Goal: Information Seeking & Learning: Learn about a topic

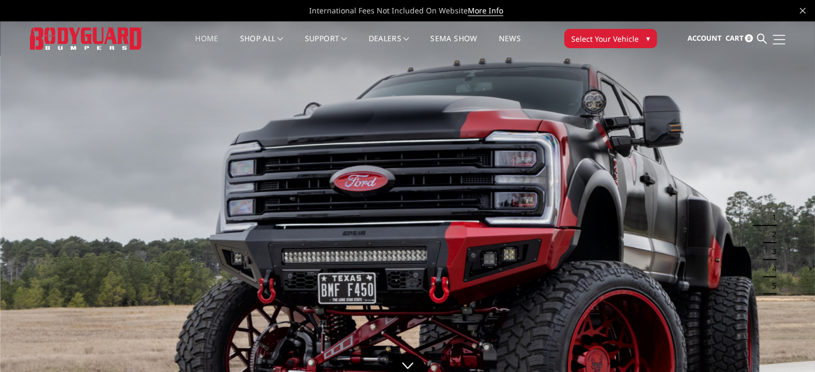
click at [776, 38] on link at bounding box center [777, 39] width 15 height 11
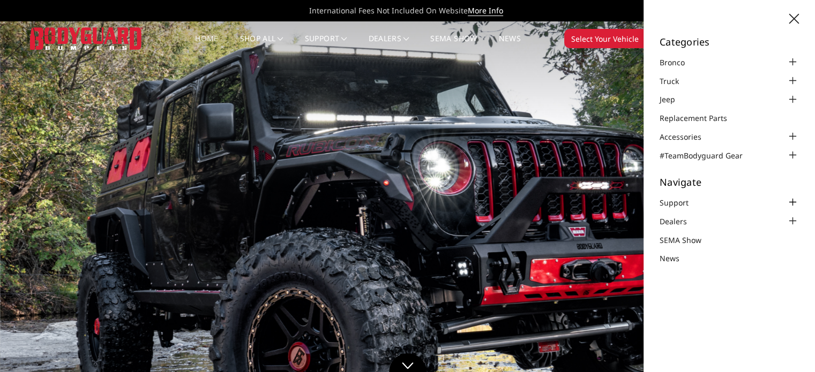
click at [791, 200] on div at bounding box center [792, 202] width 13 height 13
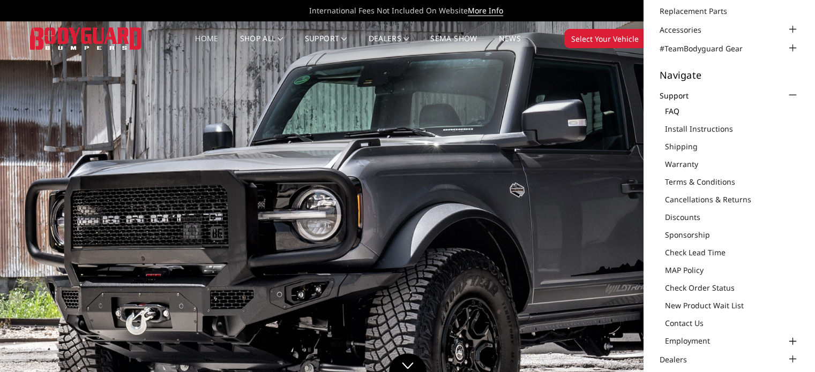
scroll to position [153, 0]
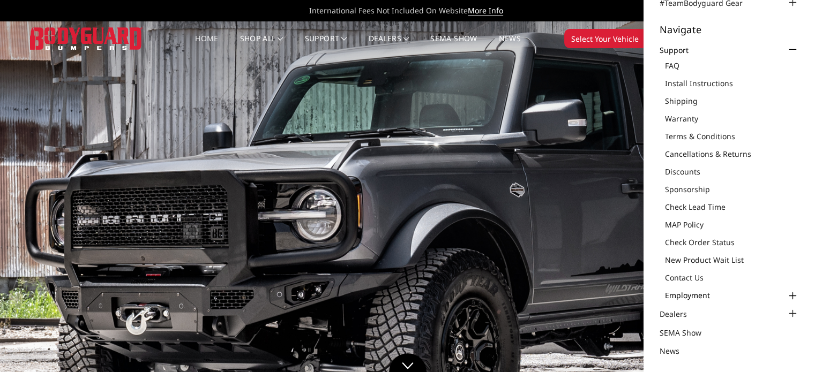
click at [701, 295] on link "Employment" at bounding box center [732, 295] width 134 height 11
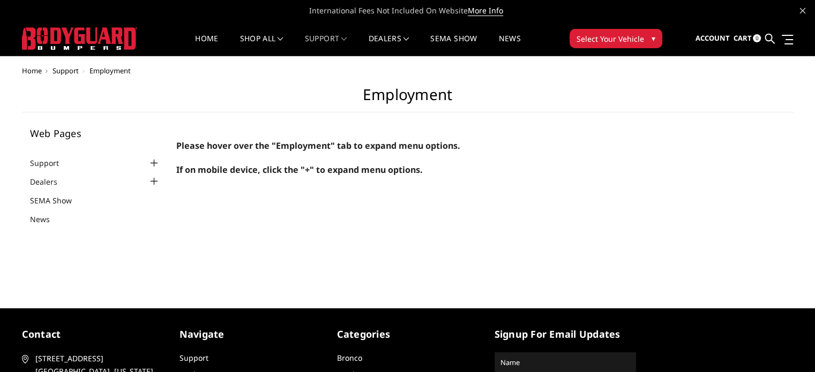
click at [153, 162] on div at bounding box center [153, 163] width 13 height 13
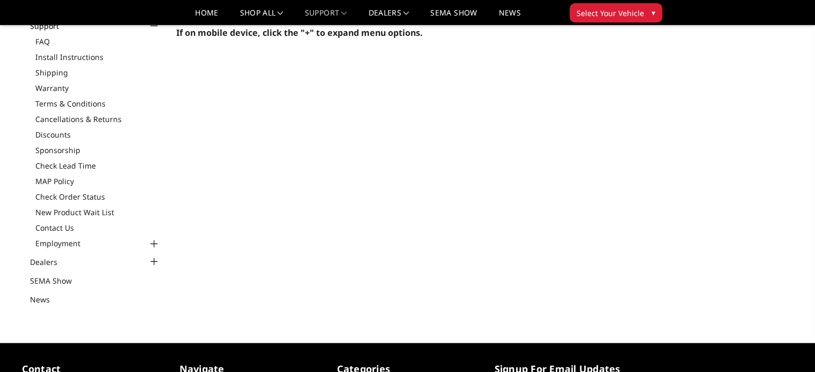
scroll to position [107, 0]
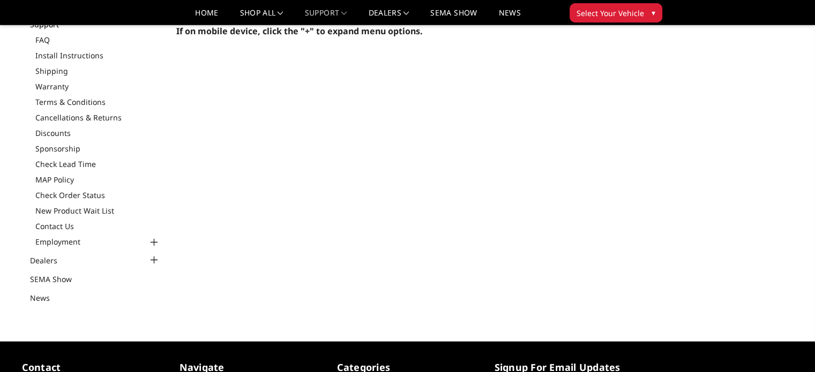
click at [151, 242] on div at bounding box center [153, 242] width 13 height 13
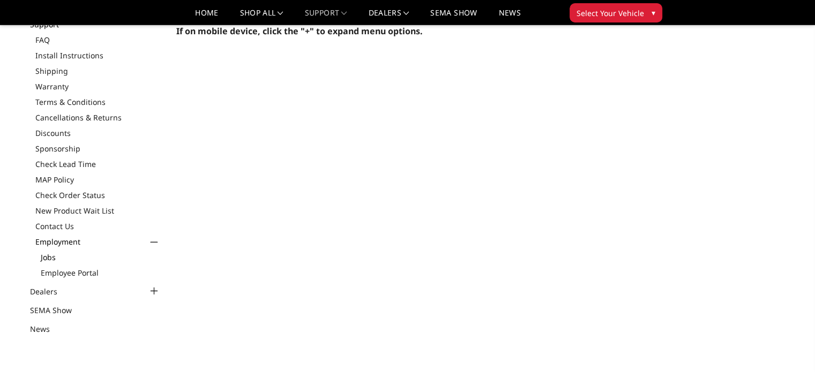
click at [54, 257] on link "Jobs" at bounding box center [101, 257] width 120 height 11
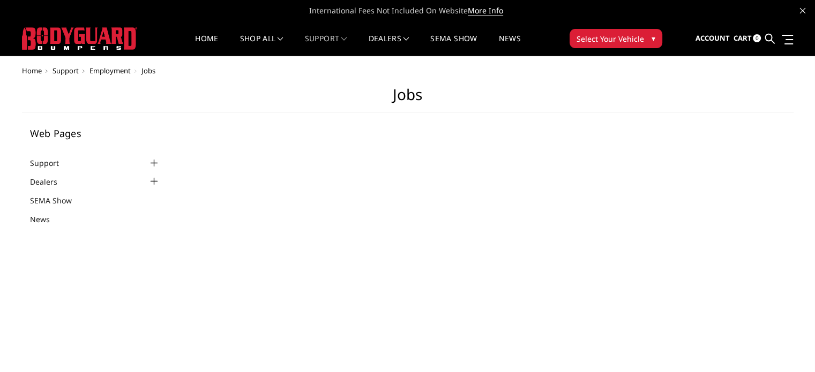
select select "US"
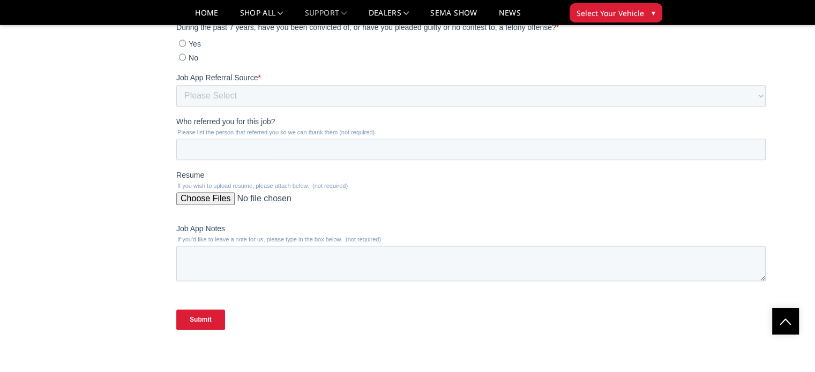
scroll to position [1063, 0]
